Goal: Find specific page/section: Find specific page/section

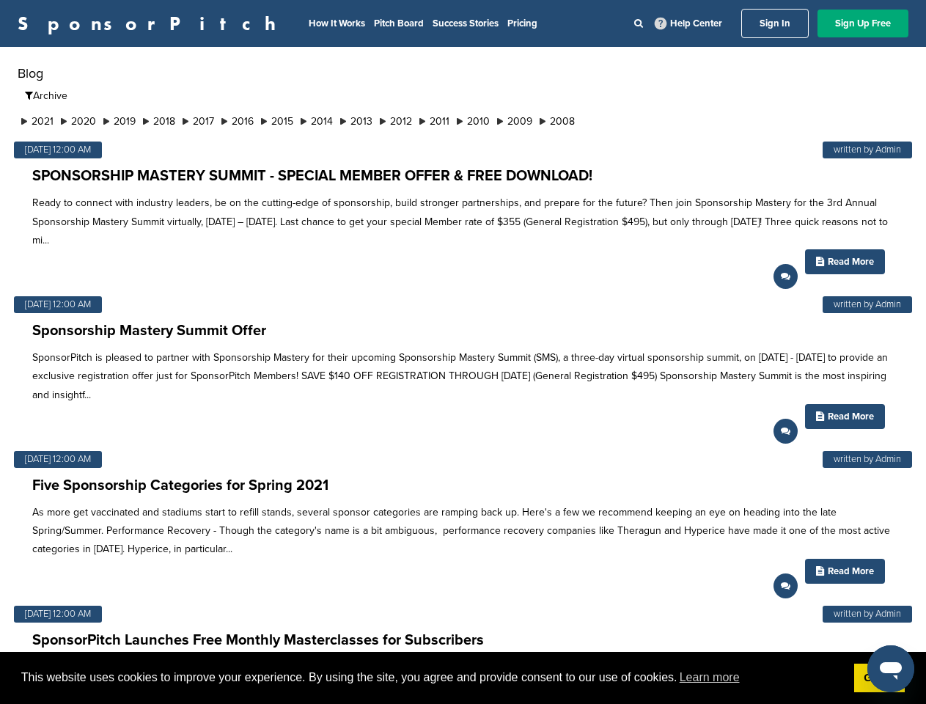
click at [463, 352] on p "SponsorPitch is pleased to partner with Sponsorship Mastery for their upcoming …" at bounding box center [463, 376] width 862 height 56
click at [463, 678] on span "This website uses cookies to improve your experience. By using the site, you ag…" at bounding box center [431, 678] width 821 height 22
click at [38, 121] on li "2021" at bounding box center [38, 121] width 40 height 15
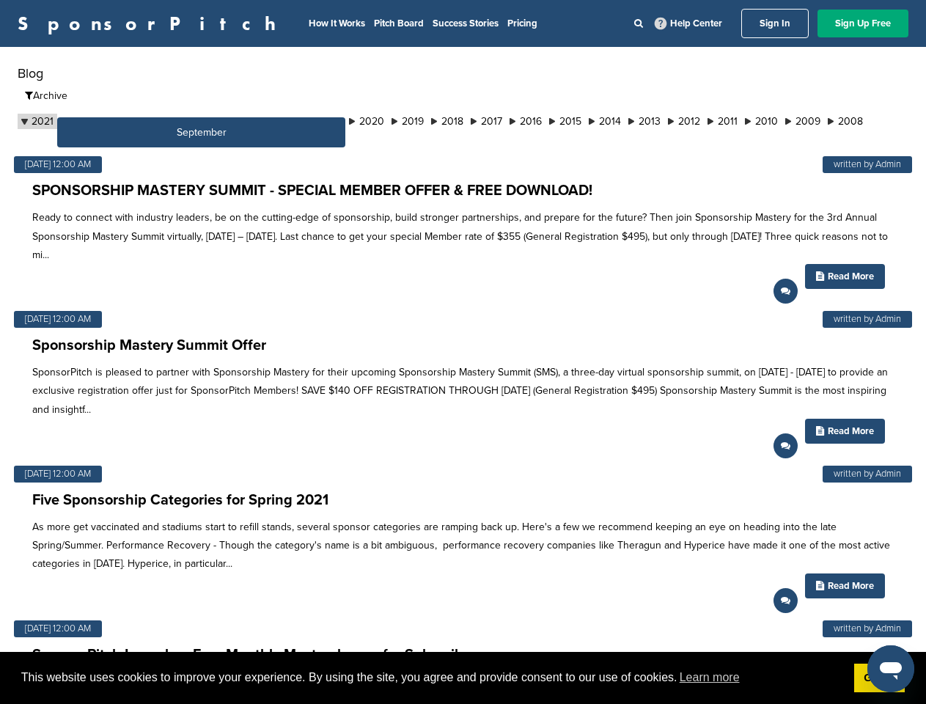
click at [81, 121] on button "September" at bounding box center [201, 132] width 288 height 30
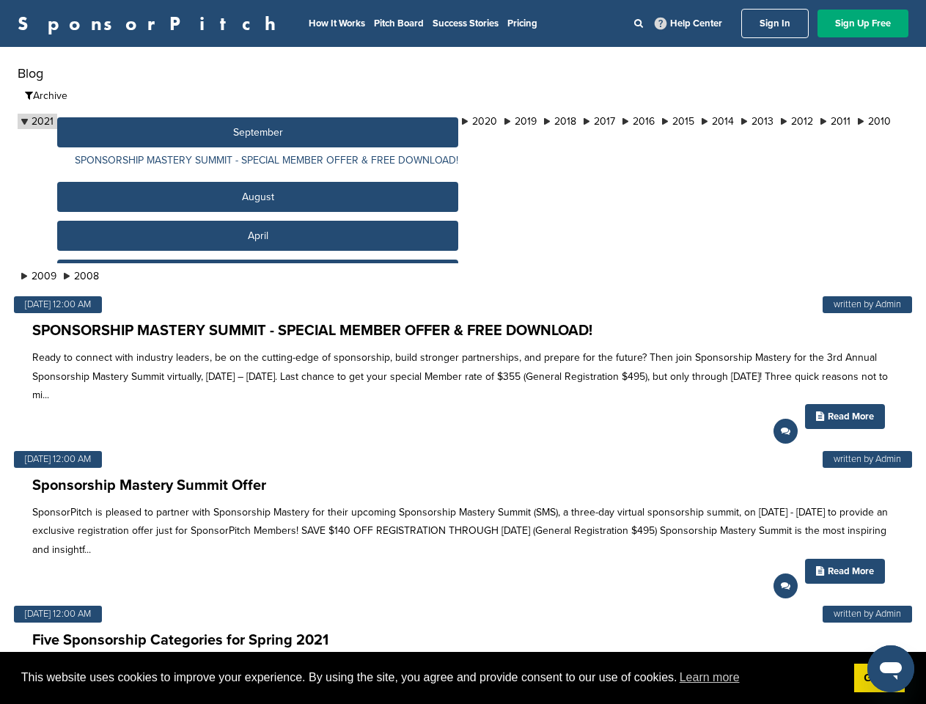
click at [125, 121] on button "September" at bounding box center [257, 132] width 401 height 30
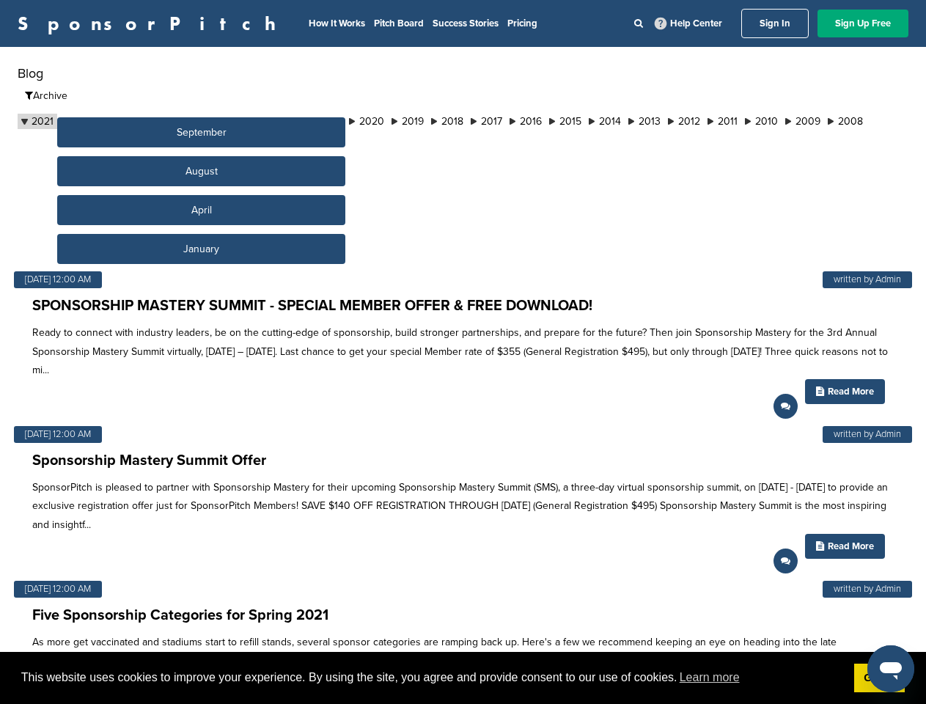
click at [167, 121] on button "September" at bounding box center [201, 132] width 288 height 30
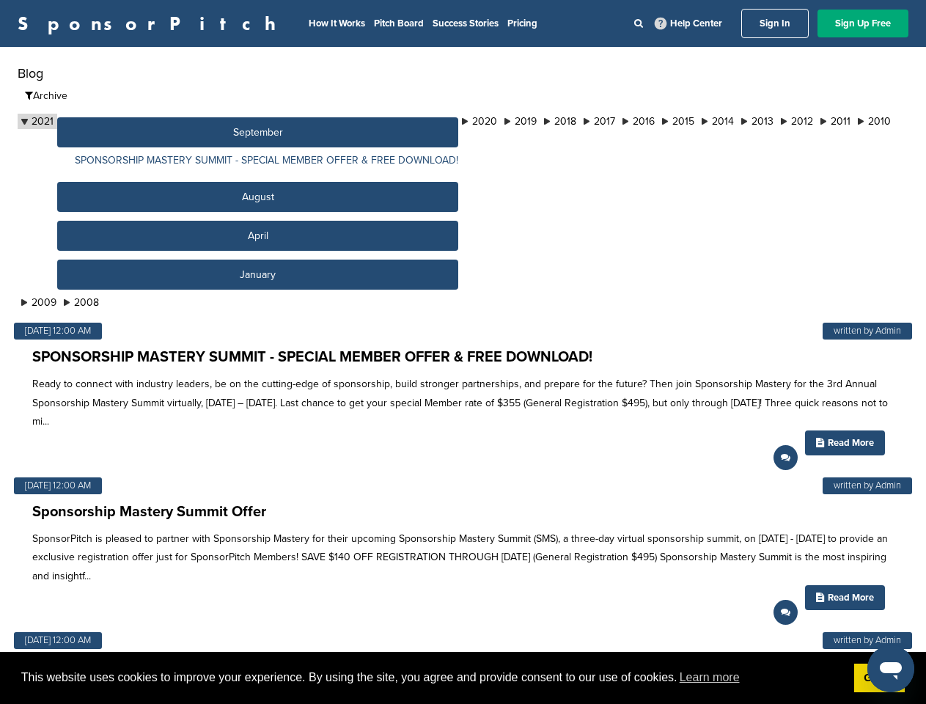
click at [209, 121] on button "September" at bounding box center [257, 132] width 401 height 30
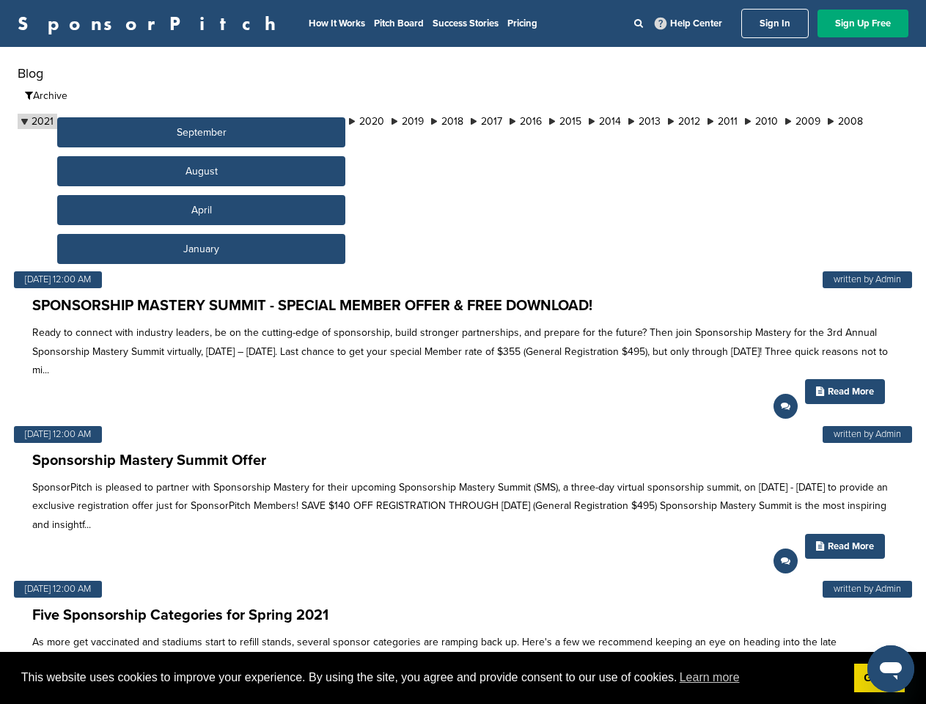
click at [251, 121] on button "September" at bounding box center [201, 132] width 288 height 30
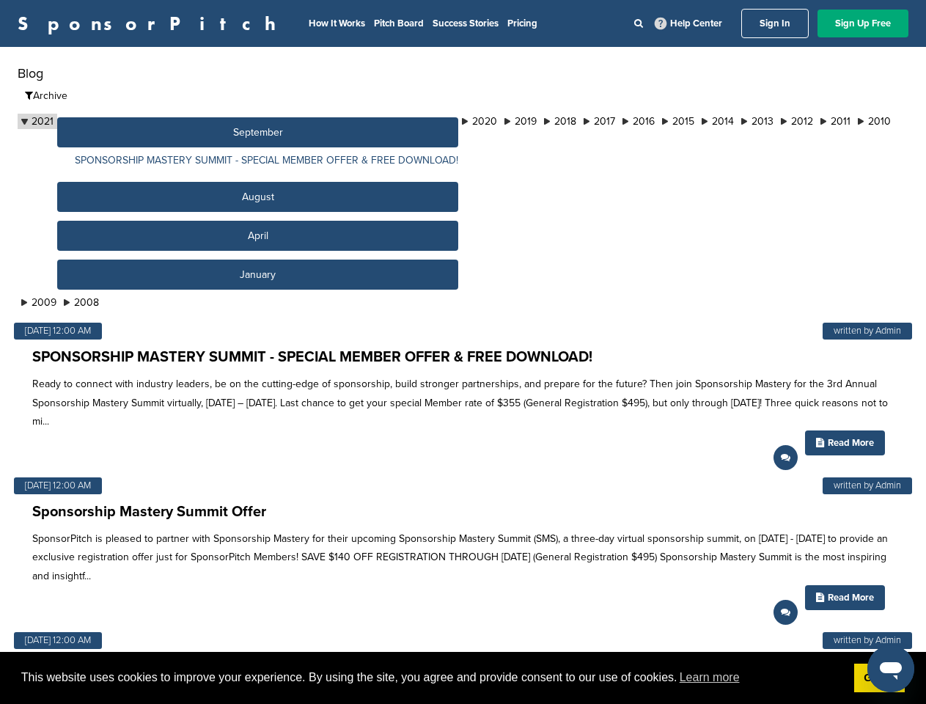
click at [293, 121] on button "September" at bounding box center [257, 132] width 401 height 30
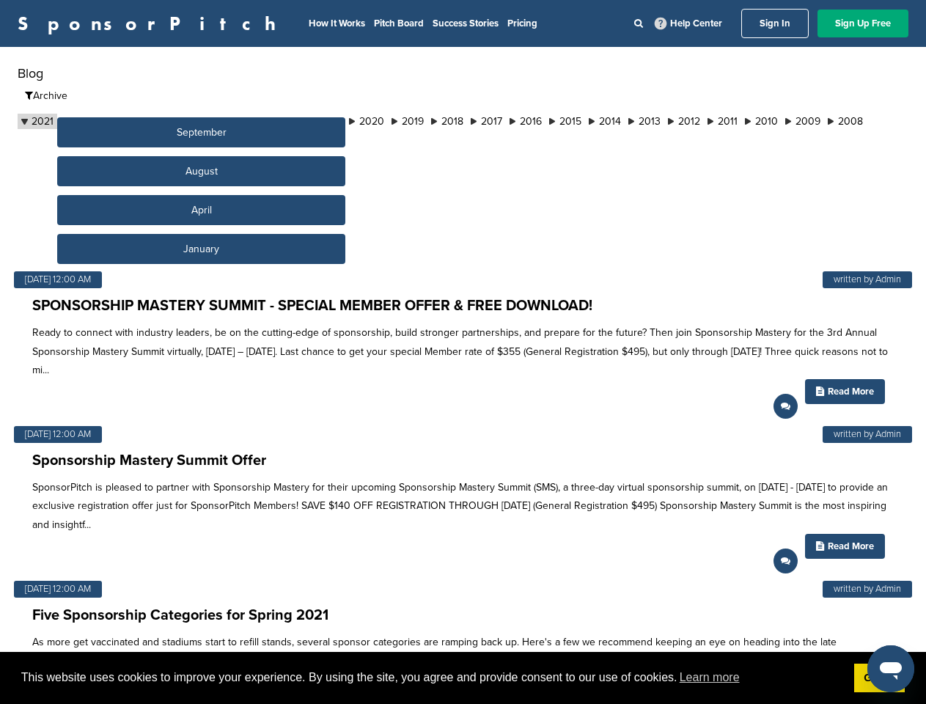
click at [335, 121] on button "September" at bounding box center [201, 132] width 288 height 30
